Goal: Contribute content: Add original content to the website for others to see

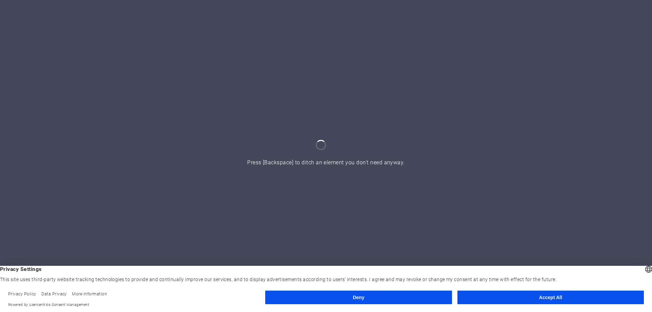
click at [525, 298] on button "Accept All" at bounding box center [550, 298] width 186 height 14
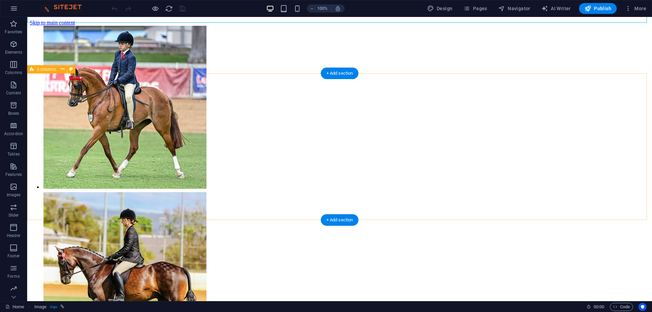
scroll to position [204, 0]
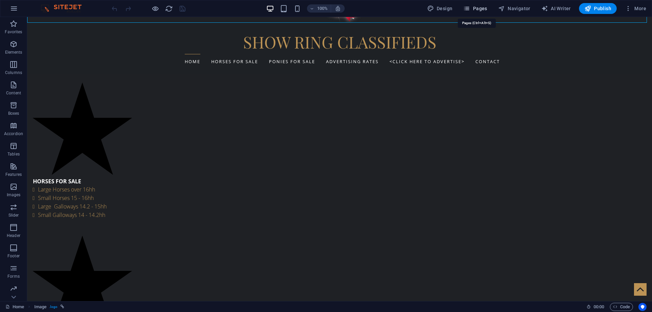
click at [483, 7] on span "Pages" at bounding box center [475, 8] width 24 height 7
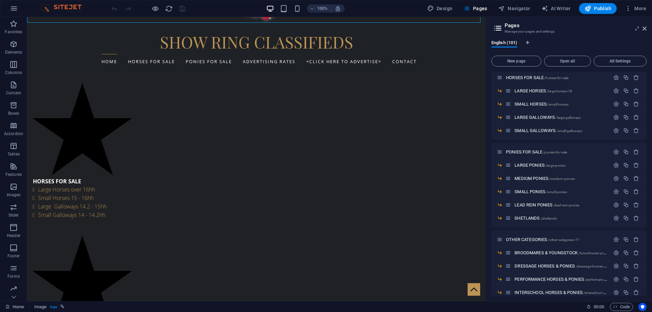
scroll to position [0, 0]
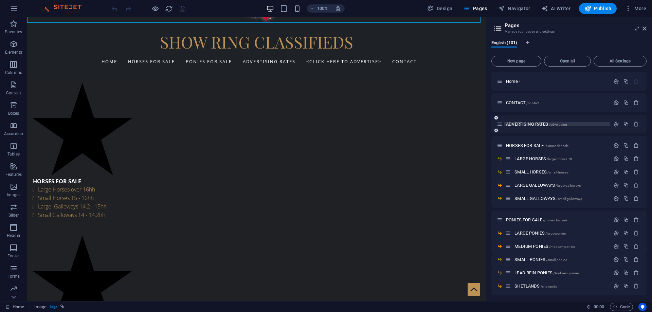
click at [540, 123] on span "ADVERTISING RATES /advertising" at bounding box center [536, 124] width 61 height 5
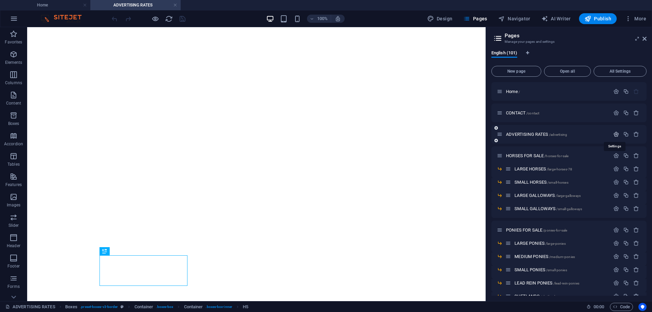
click at [614, 135] on icon "button" at bounding box center [616, 134] width 6 height 6
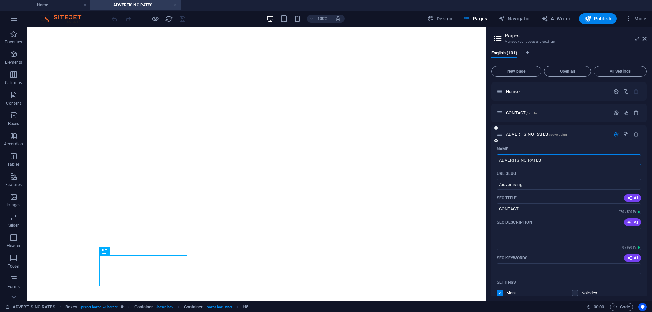
scroll to position [102, 0]
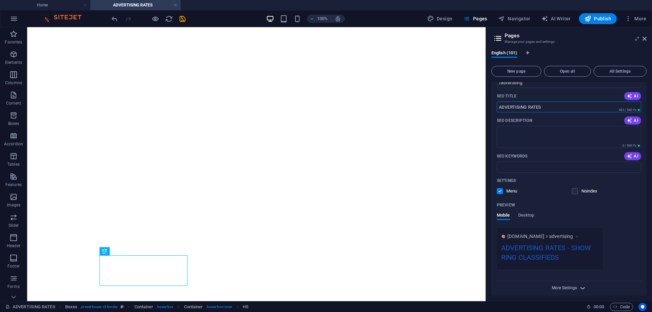
type input "ADVERTISING RATES"
click at [563, 287] on span "More Settings" at bounding box center [564, 288] width 25 height 5
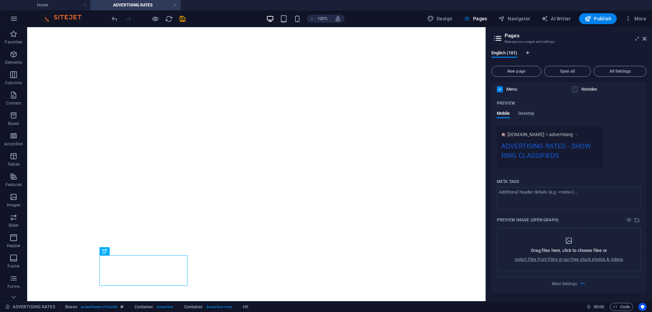
scroll to position [238, 0]
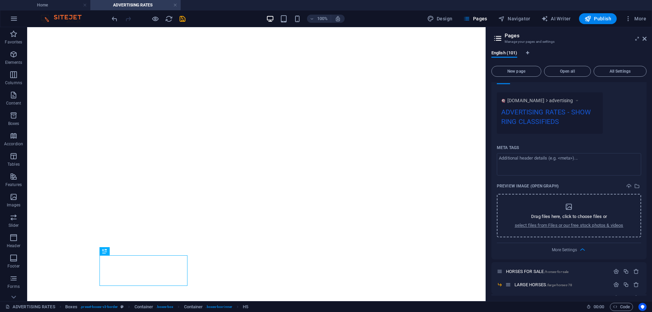
click at [569, 209] on icon "dropzone" at bounding box center [569, 207] width 8 height 8
click at [638, 185] on icon "select-media" at bounding box center [636, 185] width 5 height 5
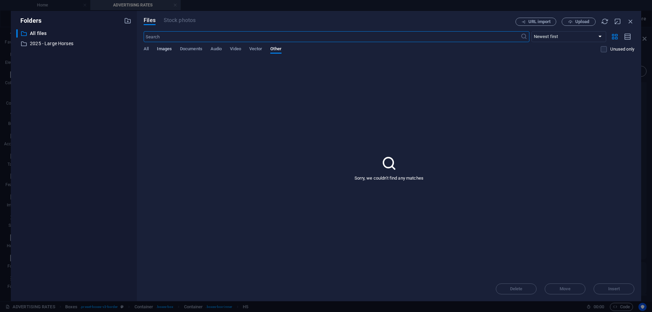
click at [161, 47] on span "Images" at bounding box center [164, 50] width 15 height 10
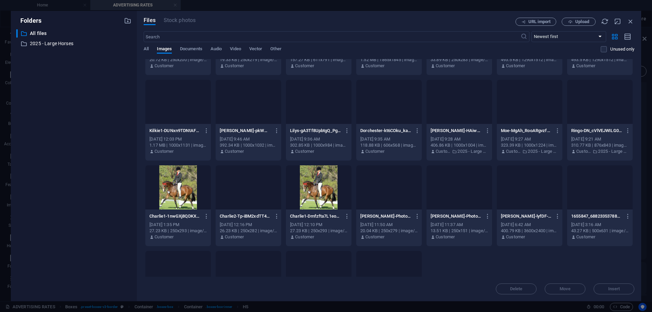
scroll to position [2603, 0]
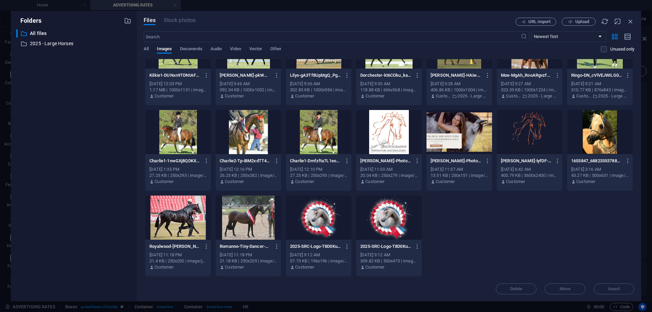
click at [367, 219] on div at bounding box center [389, 218] width 66 height 44
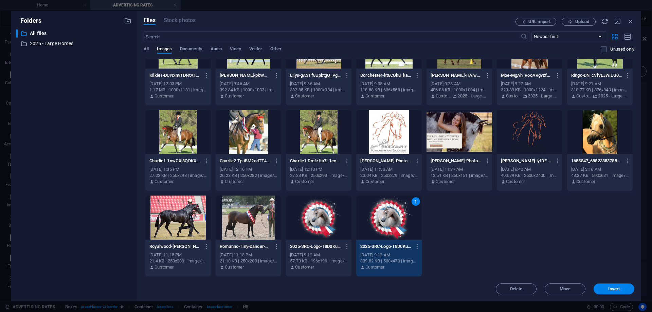
click at [367, 219] on div "1" at bounding box center [389, 218] width 66 height 44
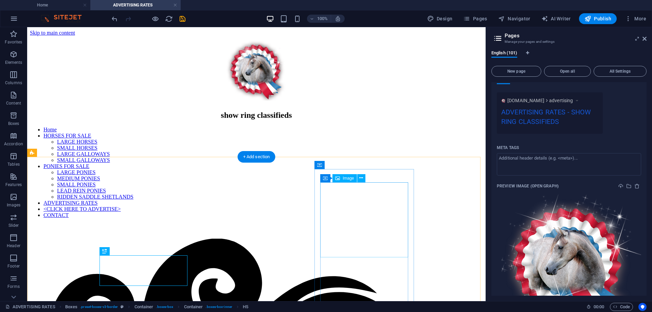
scroll to position [0, 0]
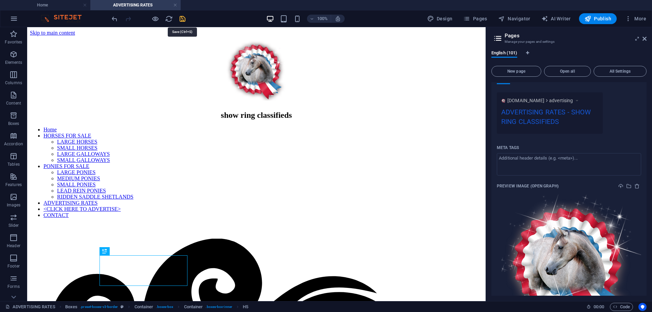
click at [183, 19] on icon "save" at bounding box center [183, 19] width 8 height 8
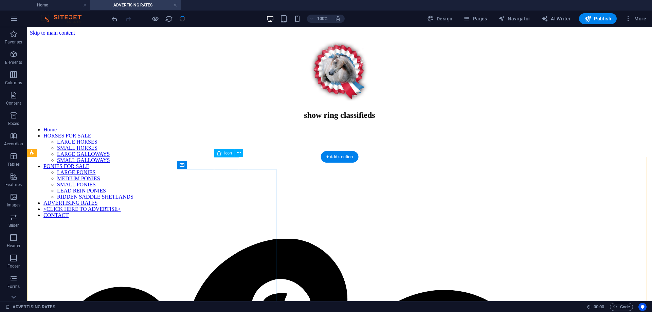
scroll to position [170, 0]
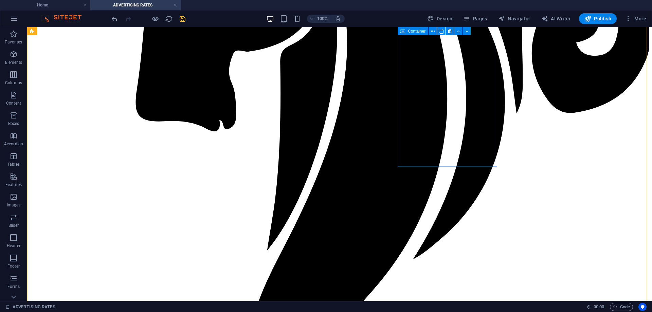
scroll to position [611, 0]
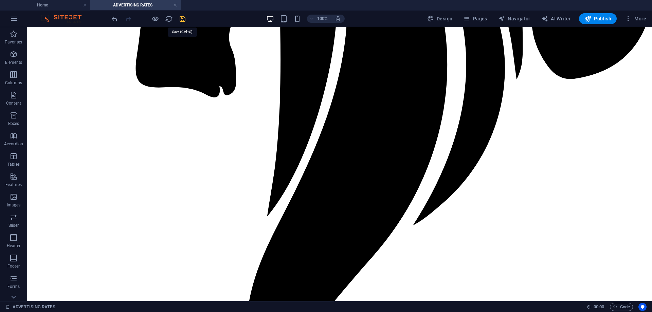
click at [182, 18] on icon "save" at bounding box center [183, 19] width 8 height 8
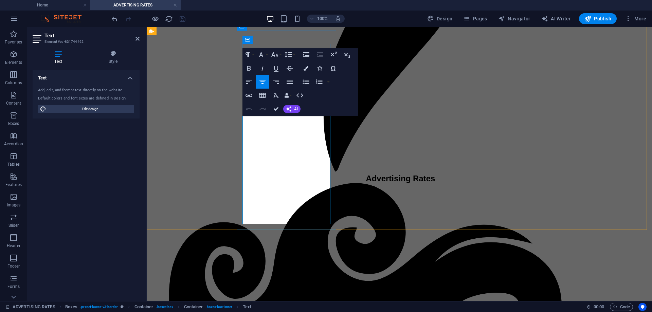
drag, startPoint x: 301, startPoint y: 189, endPoint x: 250, endPoint y: 153, distance: 62.4
click at [248, 79] on icon "button" at bounding box center [249, 82] width 8 height 8
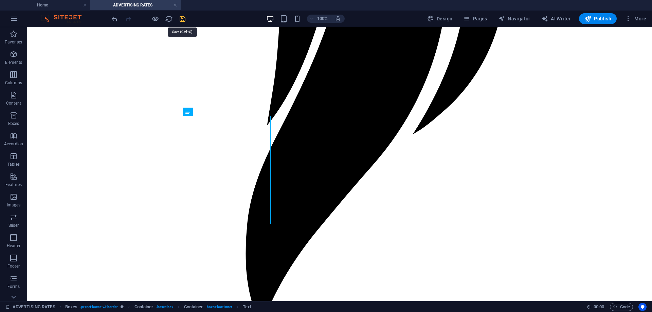
click at [183, 19] on icon "save" at bounding box center [183, 19] width 8 height 8
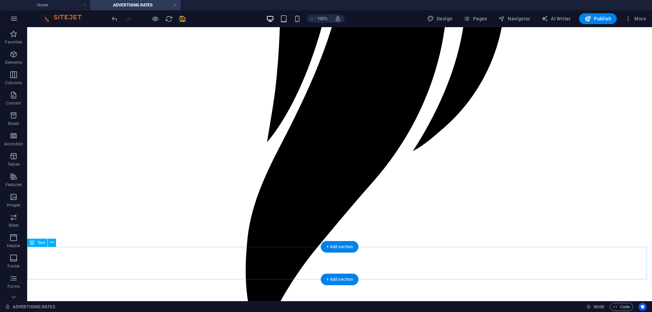
click at [13, 59] on span "Elements" at bounding box center [13, 58] width 27 height 16
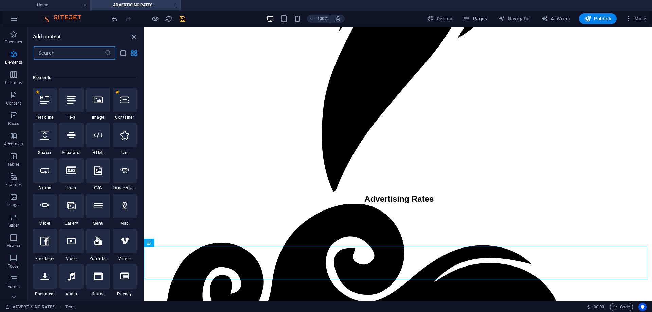
scroll to position [72, 0]
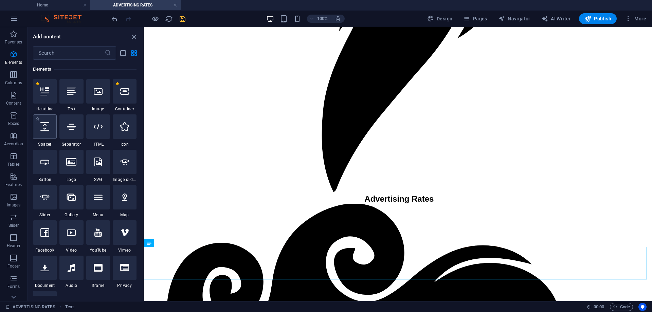
click at [46, 131] on div at bounding box center [45, 126] width 24 height 24
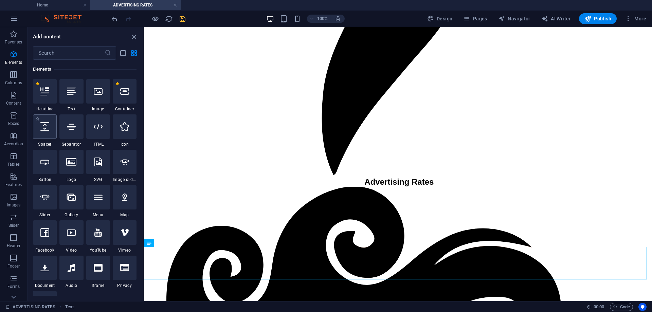
select select "px"
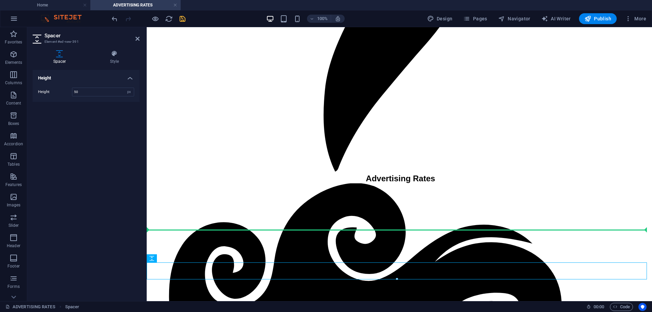
drag, startPoint x: 310, startPoint y: 287, endPoint x: 165, endPoint y: 232, distance: 154.7
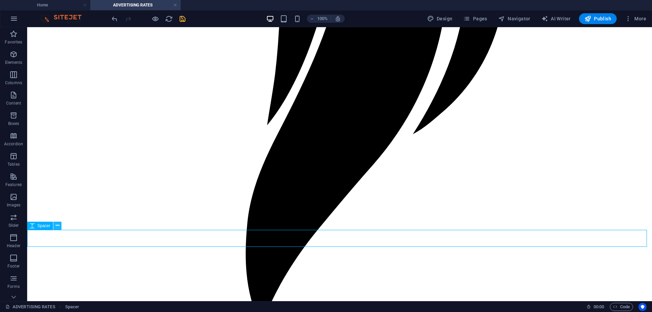
click at [56, 226] on icon at bounding box center [58, 225] width 4 height 7
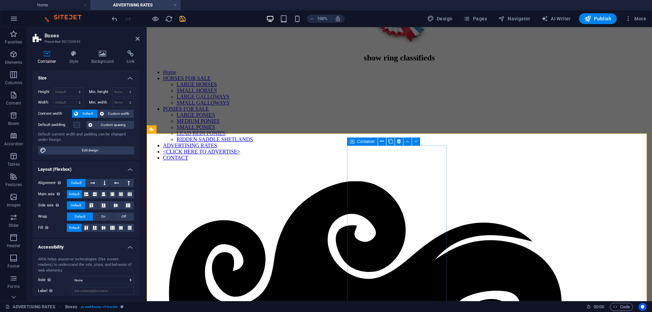
scroll to position [23, 0]
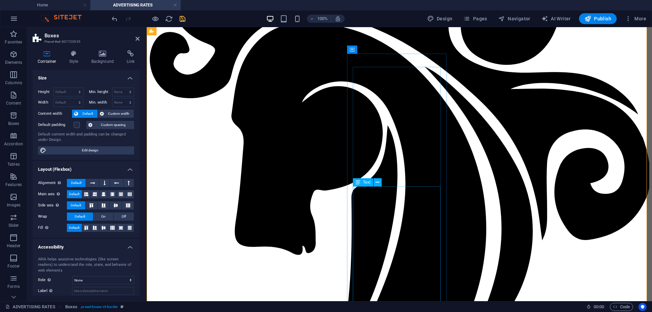
scroll to position [431, 0]
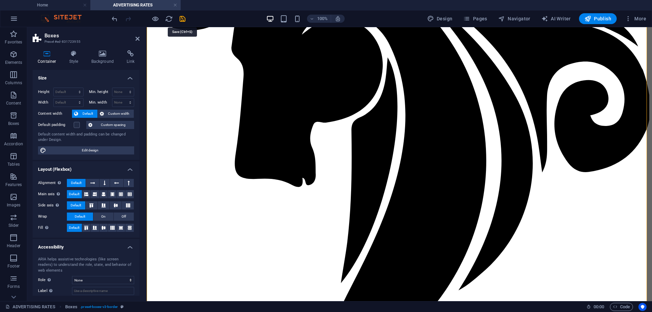
click at [194, 22] on div "100% Design Pages Navigator AI Writer Publish More" at bounding box center [379, 18] width 539 height 11
click at [183, 20] on icon "save" at bounding box center [183, 19] width 8 height 8
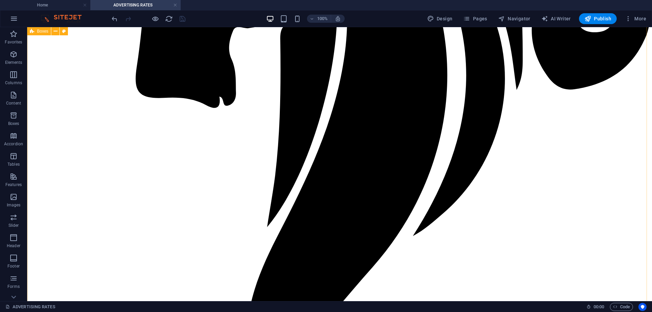
scroll to position [703, 0]
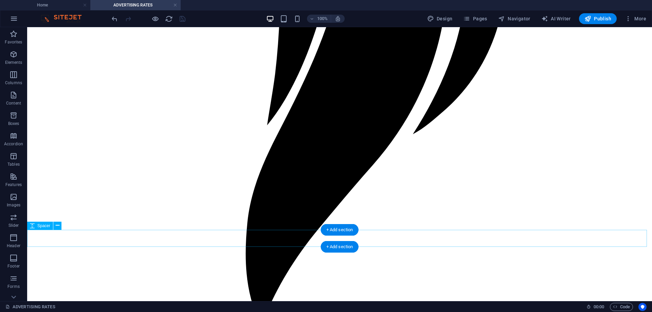
click at [14, 39] on span "Favorites" at bounding box center [13, 38] width 27 height 16
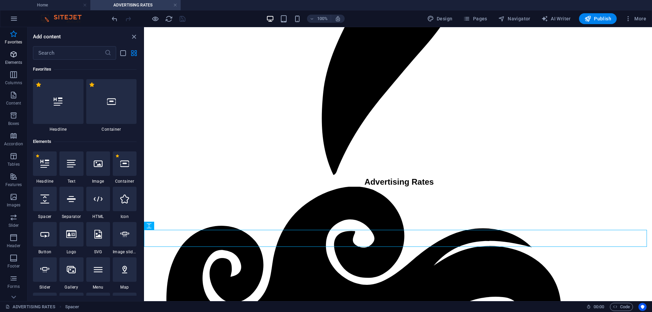
click at [15, 58] on icon "button" at bounding box center [14, 54] width 8 height 8
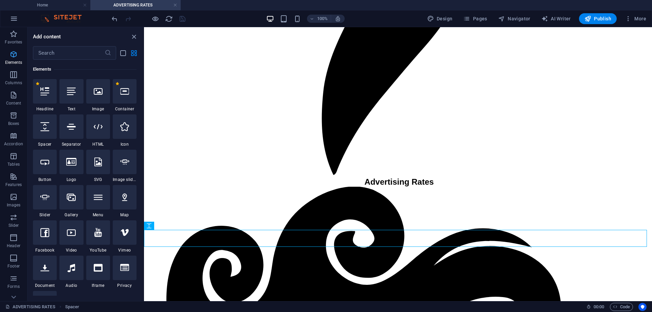
scroll to position [72, 0]
click at [69, 130] on icon at bounding box center [71, 126] width 9 height 9
select select "%"
select select "px"
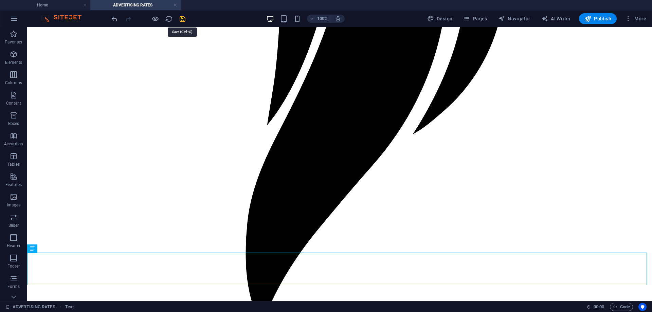
click at [183, 17] on icon "save" at bounding box center [183, 19] width 8 height 8
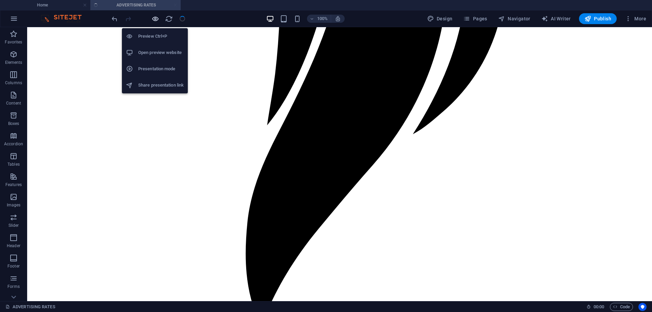
click at [156, 19] on icon "button" at bounding box center [155, 19] width 8 height 8
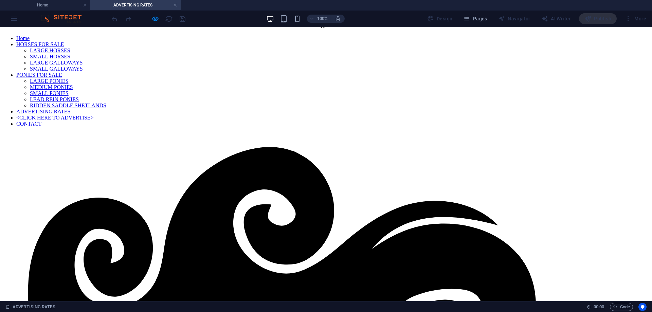
scroll to position [0, 0]
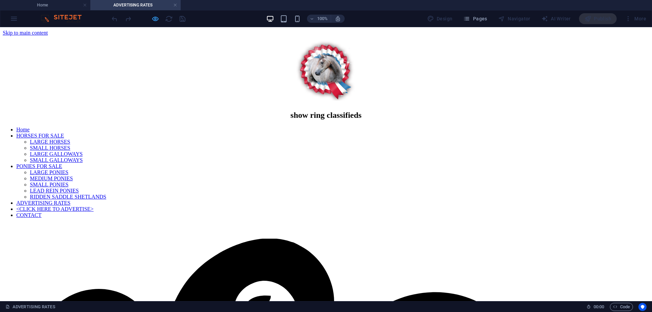
click at [159, 20] on div at bounding box center [148, 18] width 76 height 11
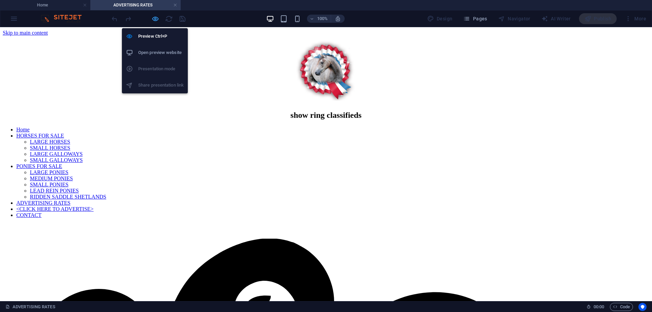
click at [156, 20] on icon "button" at bounding box center [155, 19] width 8 height 8
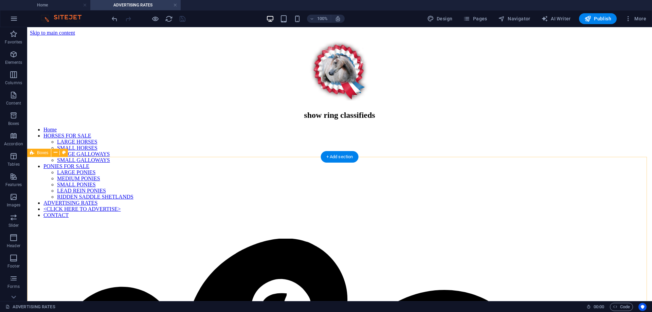
click at [600, 12] on div "100% Design Pages Navigator AI Writer Publish More" at bounding box center [325, 19] width 651 height 16
click at [601, 18] on span "Publish" at bounding box center [598, 18] width 27 height 7
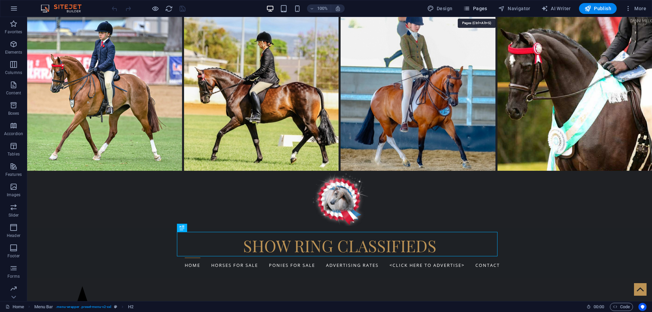
click at [479, 9] on span "Pages" at bounding box center [475, 8] width 24 height 7
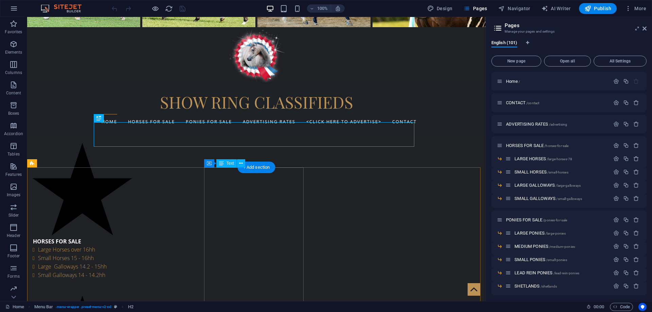
scroll to position [170, 0]
